Goal: Find specific page/section: Find specific page/section

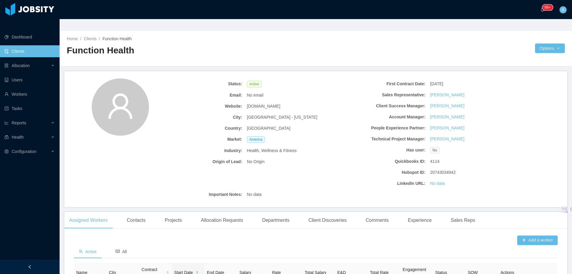
click at [35, 45] on link "Clients" at bounding box center [29, 51] width 50 height 12
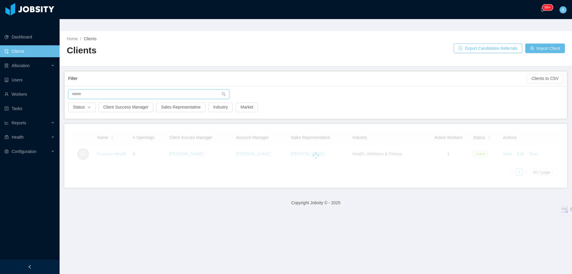
click at [80, 89] on input "text" at bounding box center [148, 94] width 161 height 10
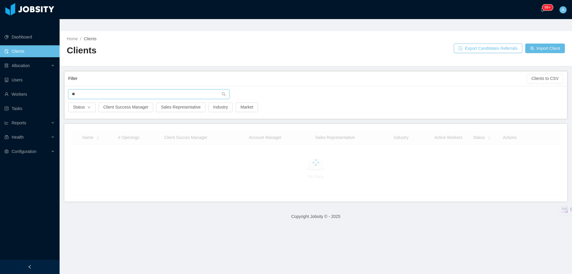
type input "*"
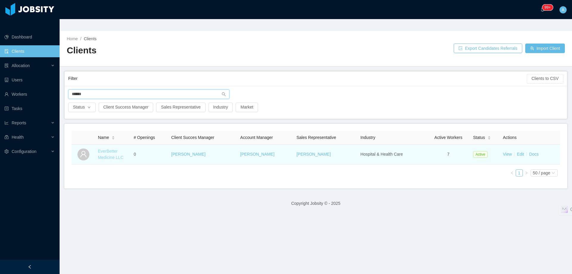
type input "******"
click at [112, 149] on link "EverBetter Medicine LLC" at bounding box center [111, 154] width 26 height 11
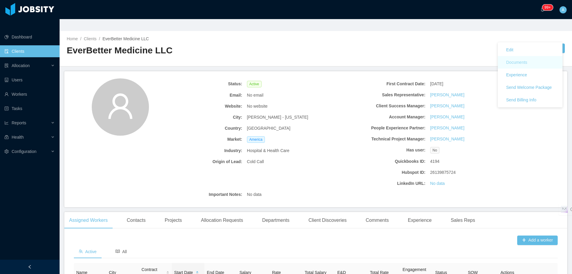
click at [526, 59] on button "Documents" at bounding box center [516, 62] width 31 height 10
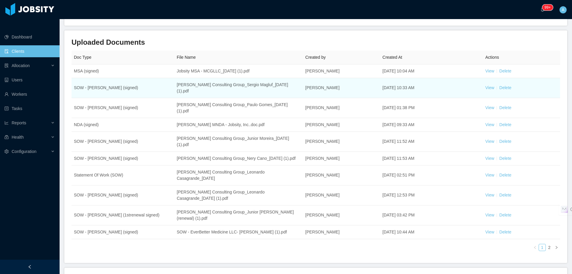
scroll to position [60, 0]
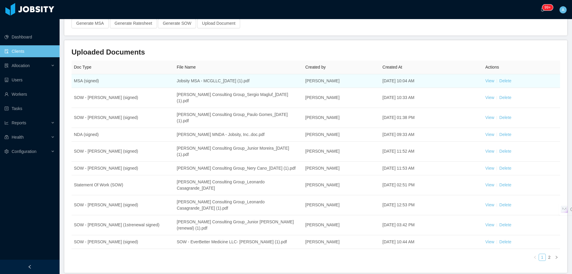
click at [483, 74] on td "View Delete" at bounding box center [521, 81] width 77 height 14
click at [485, 78] on link "View" at bounding box center [489, 80] width 9 height 5
